Goal: Task Accomplishment & Management: Manage account settings

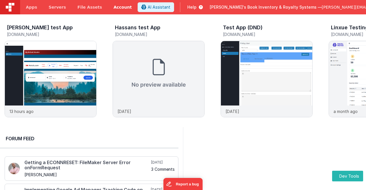
click at [112, 9] on link "Account" at bounding box center [123, 7] width 30 height 14
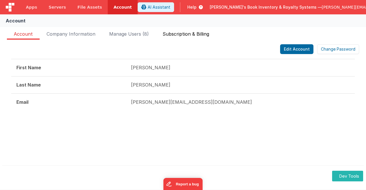
click at [175, 38] on span "Subscription & Billing" at bounding box center [186, 34] width 47 height 9
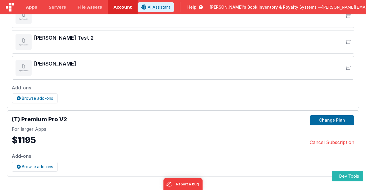
scroll to position [106, 0]
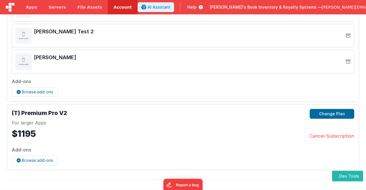
click at [1, 130] on div "FakeApp One Starter Plan Change plan Last payment March 1, 2023 Next payment No…" at bounding box center [183, 55] width 366 height 268
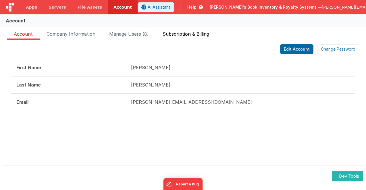
click at [182, 34] on span "Subscription & Billing" at bounding box center [186, 34] width 47 height 9
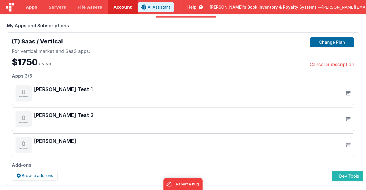
scroll to position [37, 0]
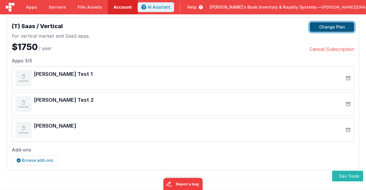
click at [328, 26] on button "Change Plan" at bounding box center [332, 27] width 45 height 10
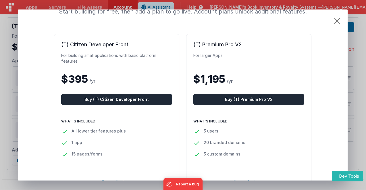
scroll to position [37, 0]
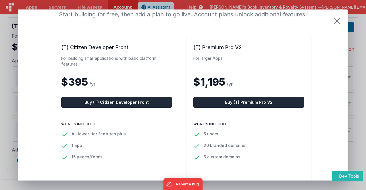
click at [325, 77] on div "Select your plan Start building for free, then add a plan to go live. Account p…" at bounding box center [182, 176] width 329 height 409
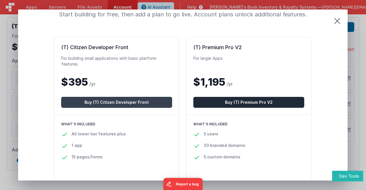
click at [131, 105] on button "Buy (T) Citizen Developer Front" at bounding box center [116, 102] width 111 height 11
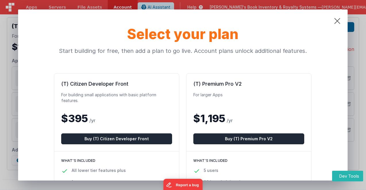
scroll to position [0, 0]
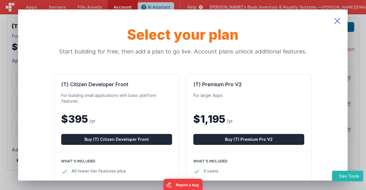
click at [337, 20] on icon at bounding box center [337, 20] width 21 height 23
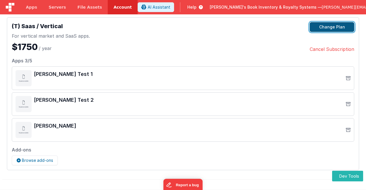
click at [322, 28] on button "Change Plan" at bounding box center [332, 27] width 45 height 10
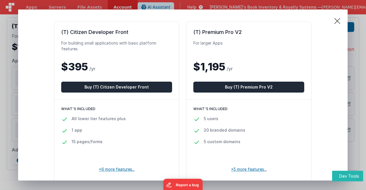
scroll to position [57, 0]
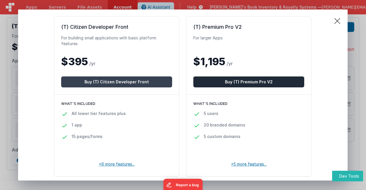
click at [129, 82] on button "Buy (T) Citizen Developer Front" at bounding box center [116, 81] width 111 height 11
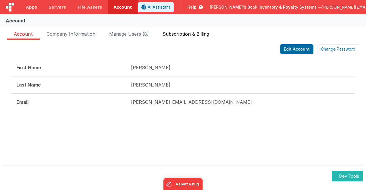
click at [188, 32] on span "Subscription & Billing" at bounding box center [186, 34] width 47 height 9
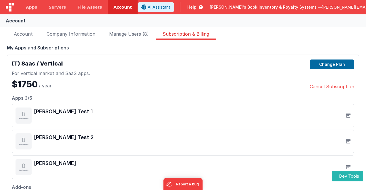
scroll to position [37, 0]
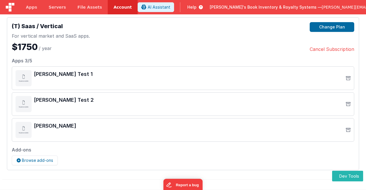
click at [133, 42] on div "(T) Saas / Vertical For vertical market and SaaS apps. $1750 / year Change Plan…" at bounding box center [183, 37] width 342 height 30
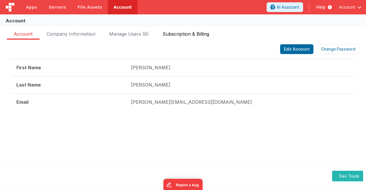
click at [189, 36] on span "Subscription & Billing" at bounding box center [186, 34] width 47 height 9
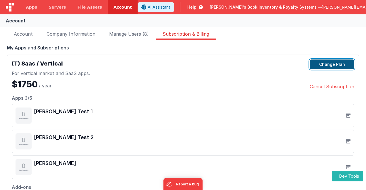
click at [326, 65] on button "Change Plan" at bounding box center [332, 64] width 45 height 10
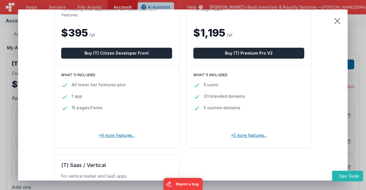
scroll to position [29, 0]
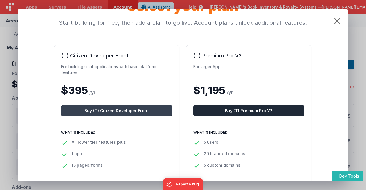
click at [130, 109] on button "Buy (T) Citizen Developer Front" at bounding box center [116, 110] width 111 height 11
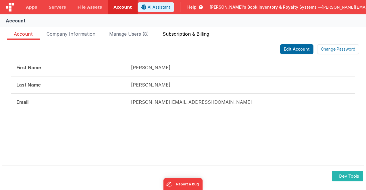
click at [178, 35] on span "Subscription & Billing" at bounding box center [186, 34] width 47 height 9
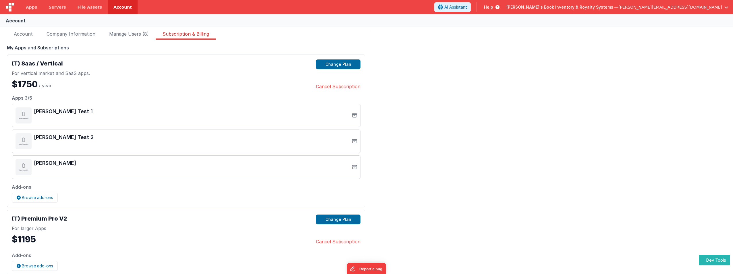
click at [366, 190] on div "FakeApp One Starter Plan Change plan Last payment March 1, 2023 Next payment No…" at bounding box center [366, 161] width 733 height 268
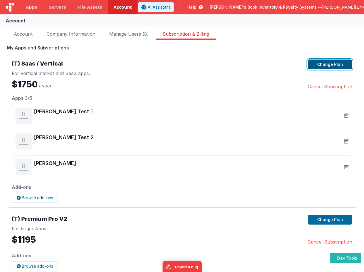
click at [336, 66] on button "Change Plan" at bounding box center [330, 64] width 45 height 10
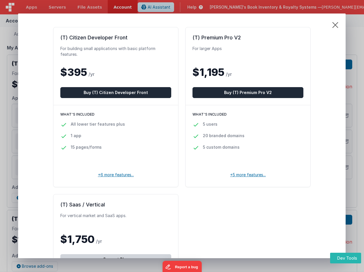
scroll to position [29, 0]
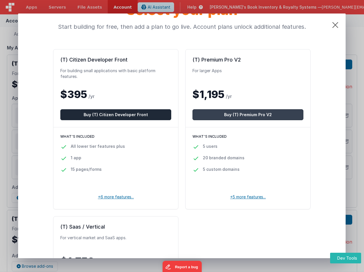
click at [257, 115] on button "Buy (T) Premium Pro V2" at bounding box center [247, 114] width 111 height 11
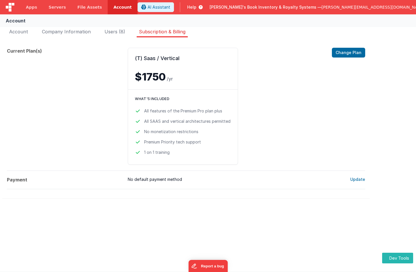
click at [67, 144] on dt "Current Plan(s)" at bounding box center [65, 106] width 116 height 117
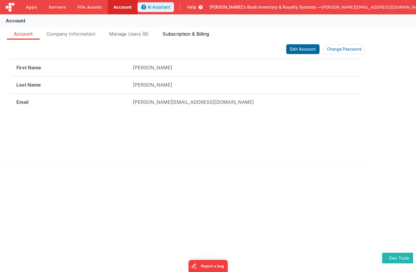
click at [184, 36] on span "Subscription & Billing" at bounding box center [186, 34] width 47 height 9
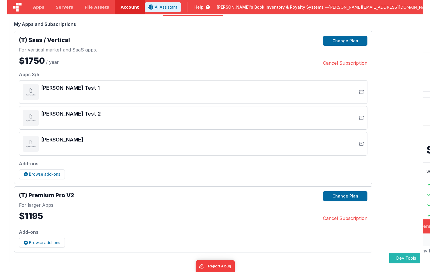
scroll to position [24, 0]
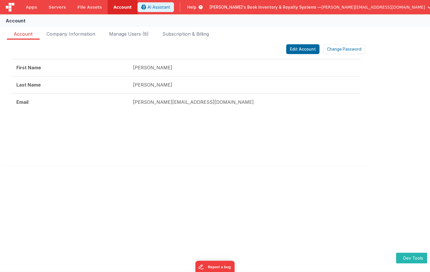
click at [115, 177] on div "Account FakeApp One Starter Plan Change plan Last payment March 1, 2023 Next pa…" at bounding box center [215, 142] width 430 height 257
click at [194, 35] on span "Subscription & Billing" at bounding box center [186, 34] width 47 height 9
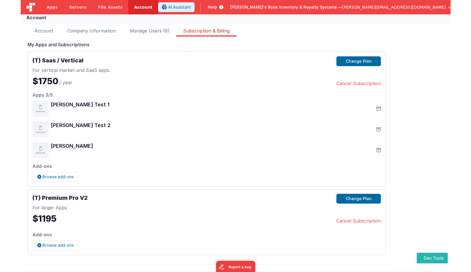
scroll to position [6, 0]
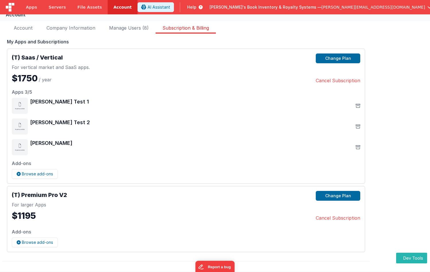
click at [111, 107] on div "[PERSON_NAME] Test 1" at bounding box center [186, 106] width 349 height 16
click at [128, 39] on div "My Apps and Subscriptions" at bounding box center [186, 41] width 358 height 7
click at [346, 60] on button "Change Plan" at bounding box center [338, 58] width 45 height 10
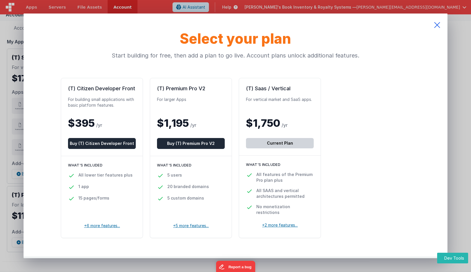
click at [364, 25] on icon at bounding box center [437, 24] width 21 height 23
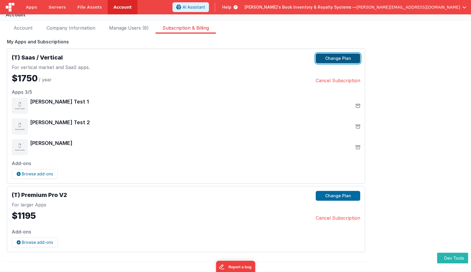
click at [343, 55] on button "Change Plan" at bounding box center [338, 58] width 45 height 10
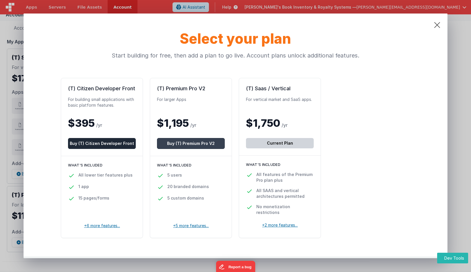
click at [181, 143] on button "Buy (T) Premium Pro V2" at bounding box center [191, 143] width 68 height 11
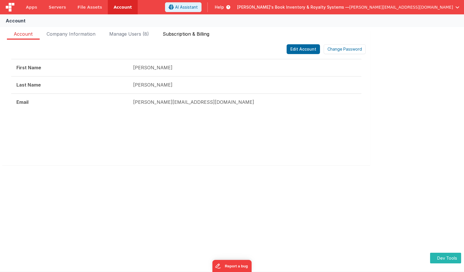
click at [194, 36] on span "Subscription & Billing" at bounding box center [186, 34] width 47 height 9
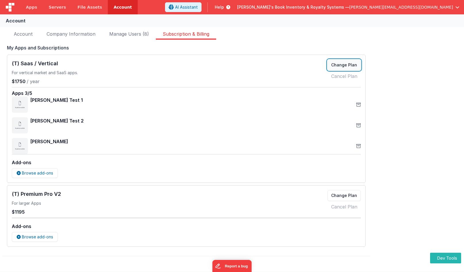
click at [347, 64] on button "Change Plan" at bounding box center [343, 64] width 33 height 11
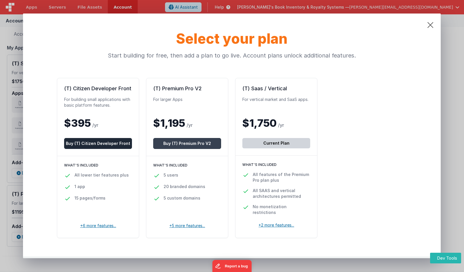
click at [194, 144] on button "Buy (T) Premium Pro V2" at bounding box center [187, 143] width 68 height 11
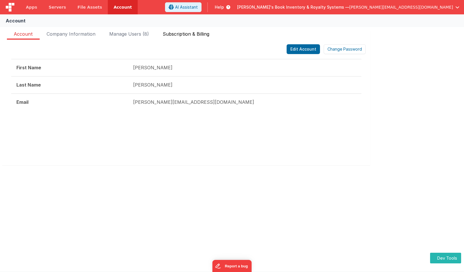
click at [190, 37] on span "Subscription & Billing" at bounding box center [186, 34] width 47 height 9
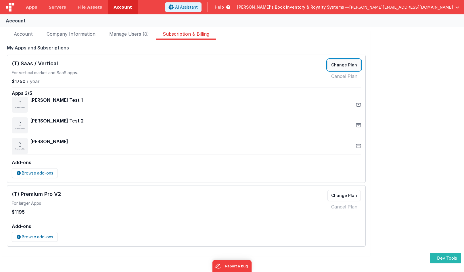
click at [345, 66] on button "Change Plan" at bounding box center [343, 64] width 33 height 11
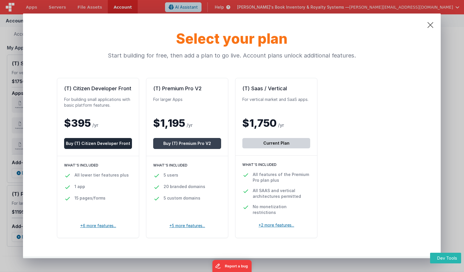
click at [188, 143] on button "Buy (T) Premium Pro V2" at bounding box center [187, 143] width 68 height 11
